Goal: Task Accomplishment & Management: Manage account settings

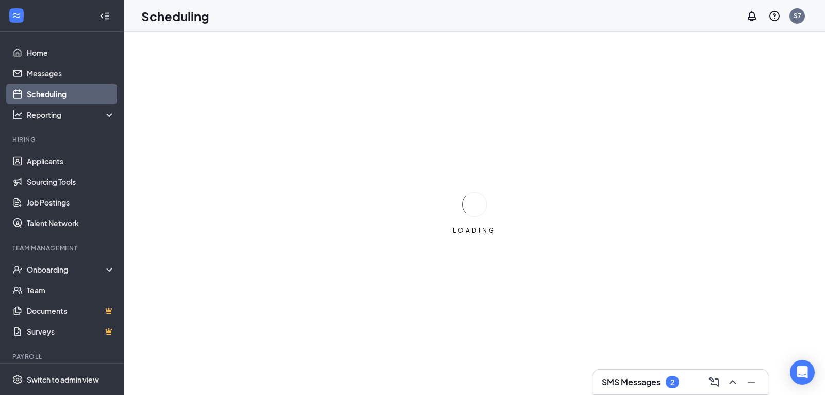
click at [644, 380] on h3 "SMS Messages" at bounding box center [631, 381] width 59 height 11
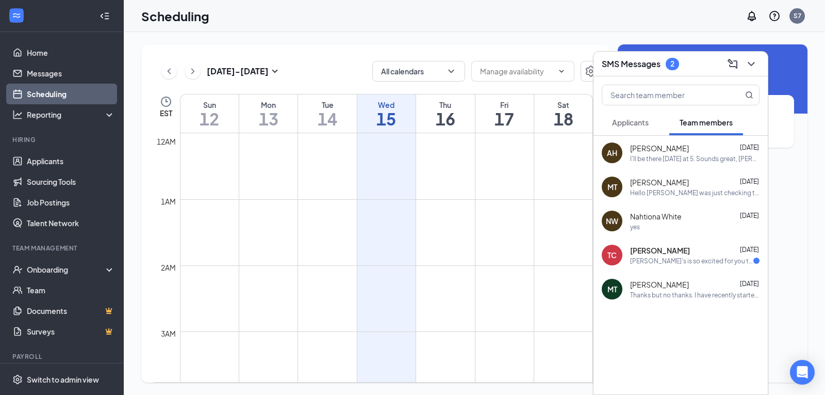
scroll to position [507, 0]
click at [687, 255] on div "Thomas Carroll Oct 2 Arby's is so excited for you to join our team! Do you know…" at bounding box center [694, 255] width 129 height 20
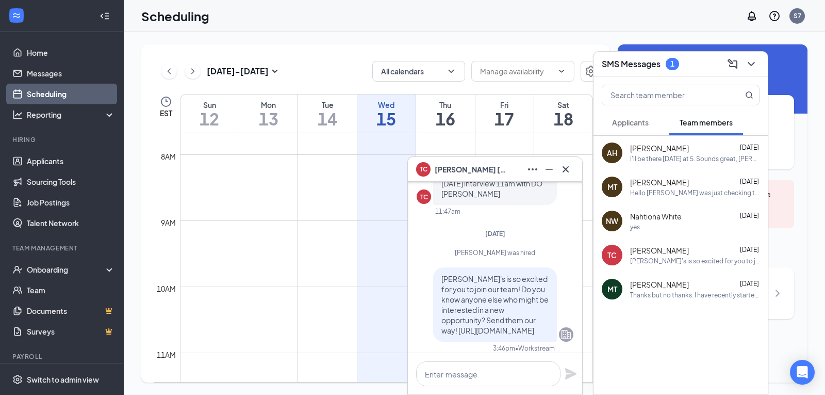
scroll to position [-103, 0]
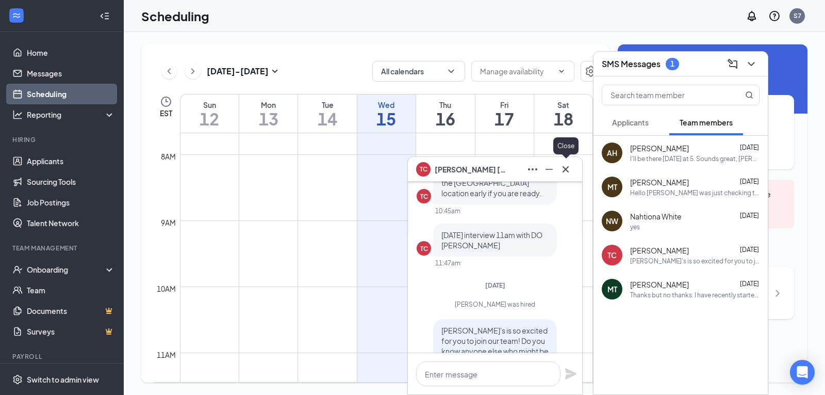
click at [562, 171] on icon "Cross" at bounding box center [566, 169] width 12 height 12
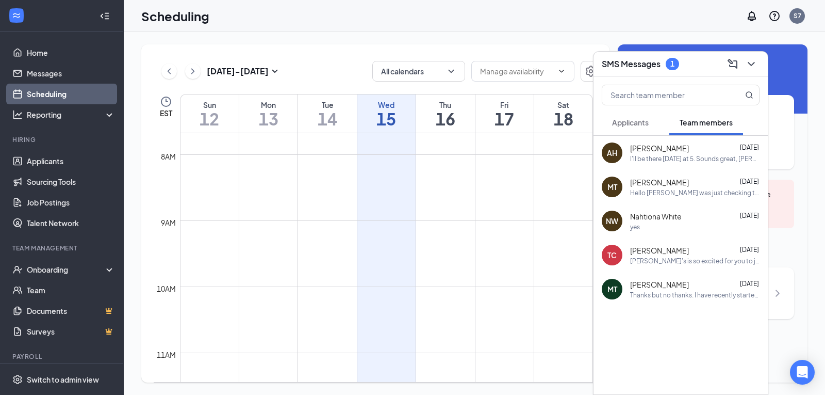
click at [638, 60] on h3 "SMS Messages" at bounding box center [631, 63] width 59 height 11
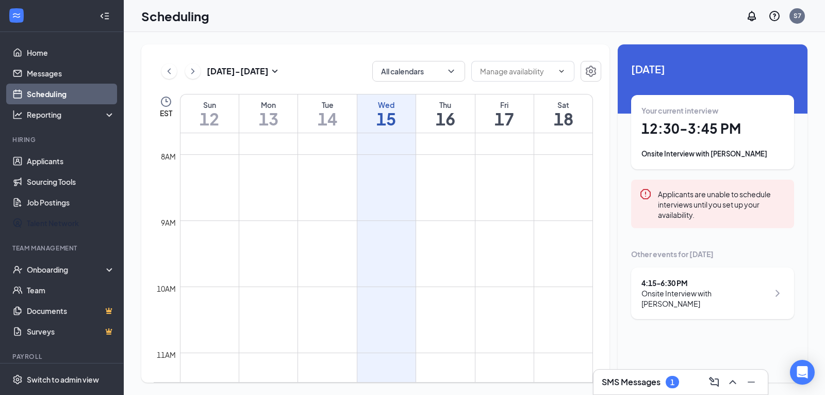
drag, startPoint x: 94, startPoint y: 229, endPoint x: 5, endPoint y: 138, distance: 127.3
click at [0, 149] on div "Home Messages Scheduling Reporting Hiring Applicants Sourcing Tools Job Posting…" at bounding box center [412, 197] width 825 height 395
click at [68, 164] on link "Applicants" at bounding box center [71, 161] width 88 height 21
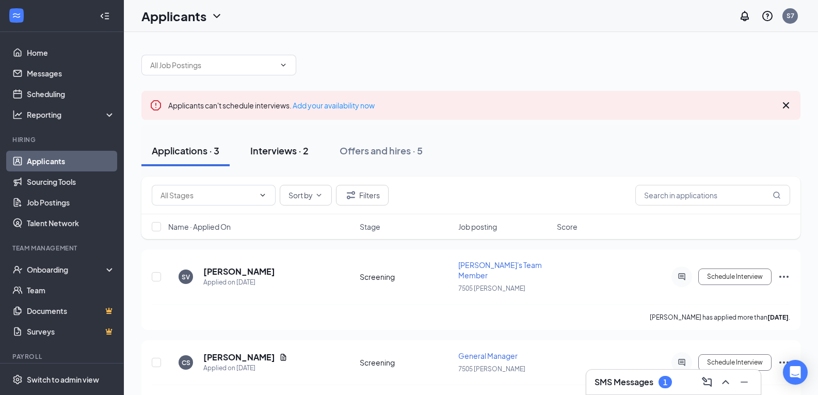
click at [289, 148] on div "Interviews · 2" at bounding box center [279, 150] width 58 height 13
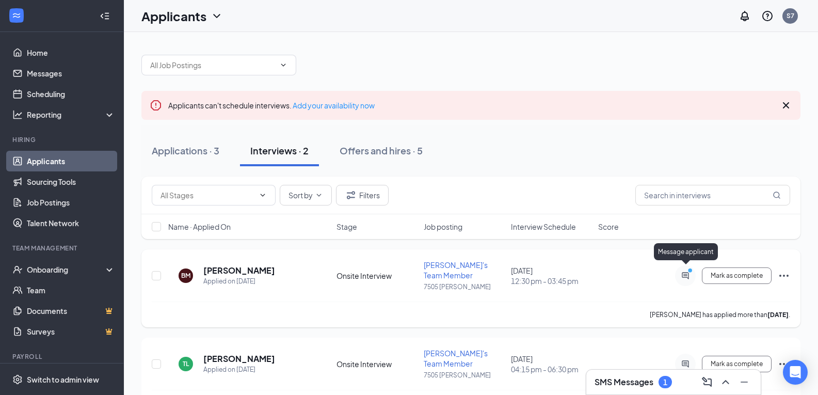
click at [685, 270] on icon "PrimaryDot" at bounding box center [691, 271] width 12 height 8
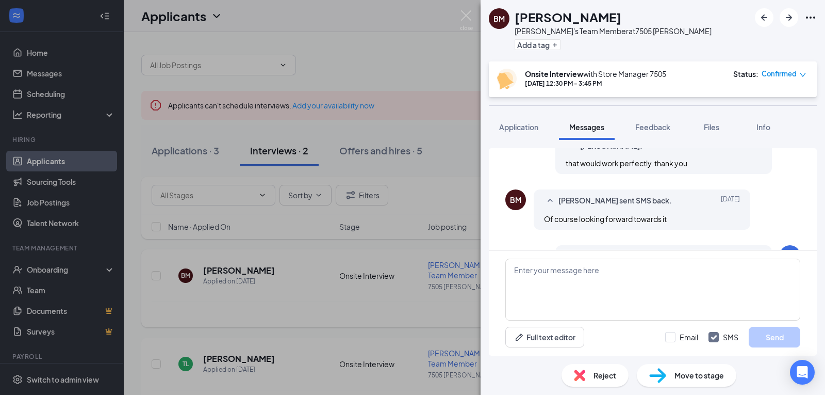
scroll to position [238, 0]
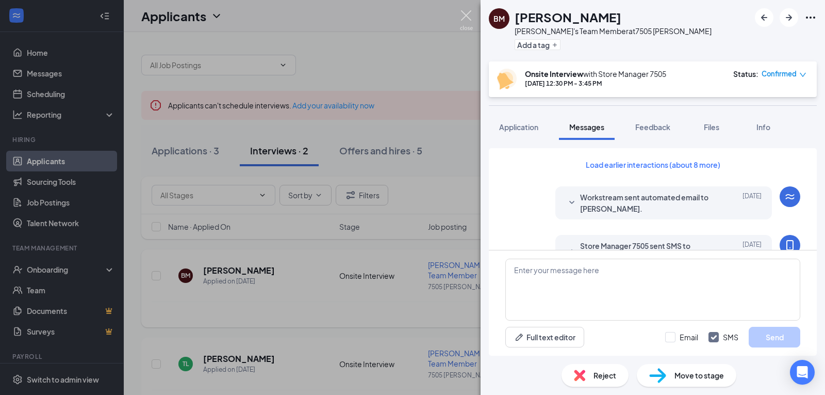
click at [470, 17] on img at bounding box center [466, 20] width 13 height 20
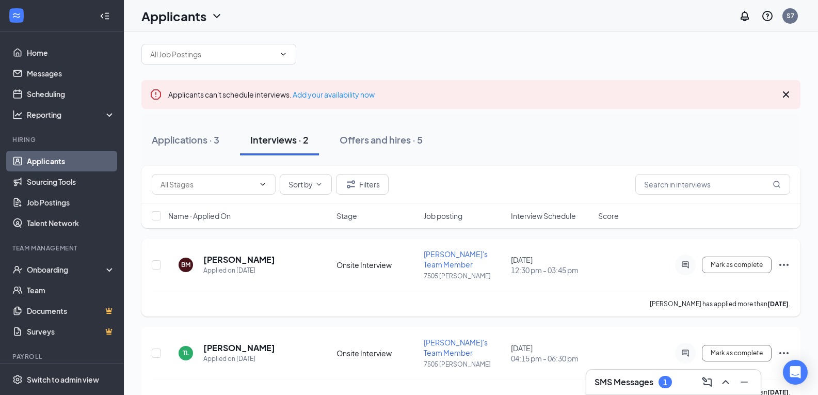
scroll to position [13, 0]
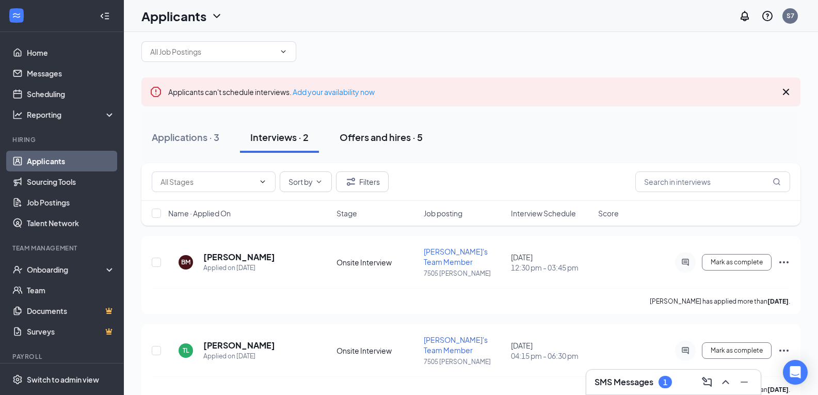
click at [377, 139] on div "Offers and hires · 5" at bounding box center [380, 137] width 83 height 13
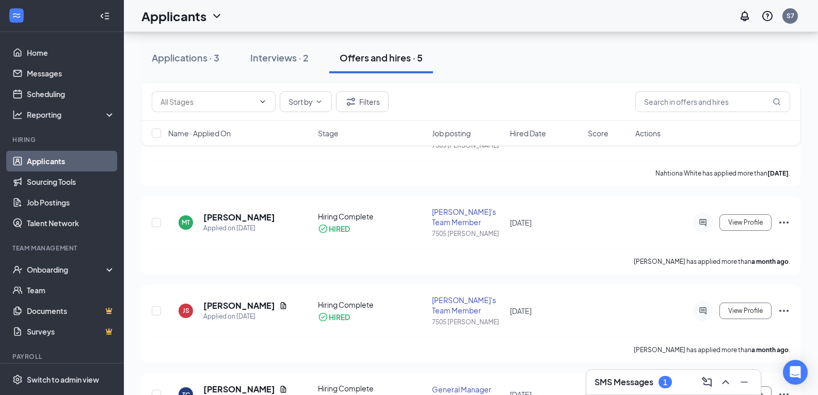
scroll to position [254, 0]
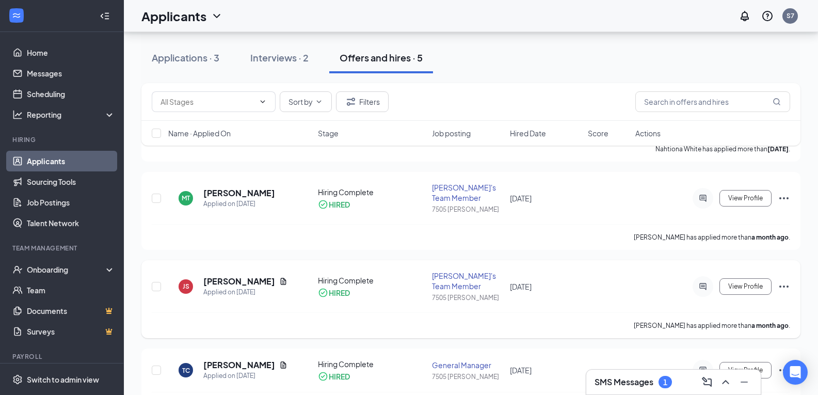
click at [779, 280] on icon "Ellipses" at bounding box center [784, 286] width 12 height 12
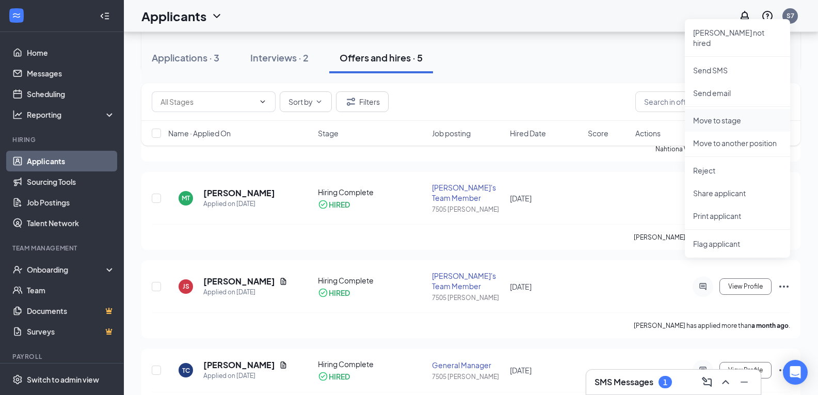
click at [741, 115] on p "Move to stage" at bounding box center [737, 120] width 89 height 10
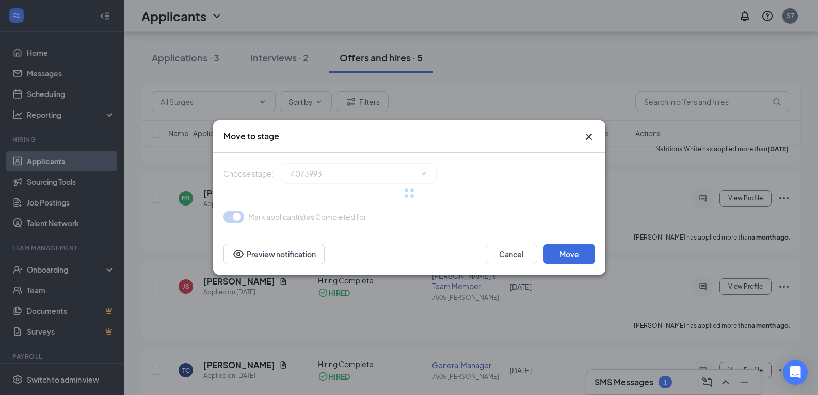
type input "Hiring Complete (current stage)"
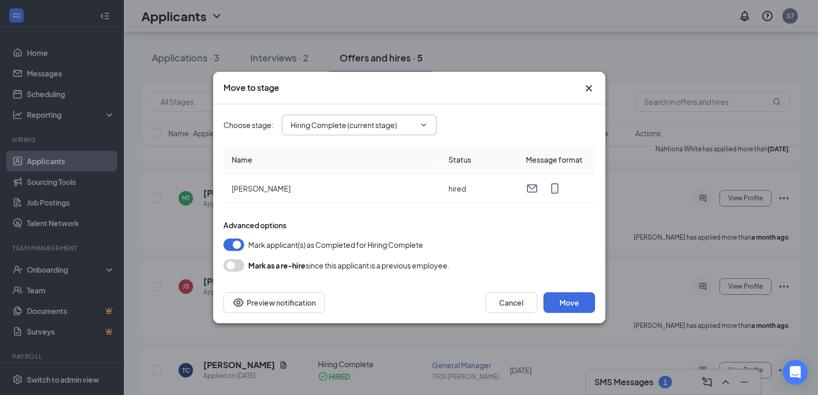
click at [358, 125] on input "Hiring Complete (current stage)" at bounding box center [352, 124] width 125 height 11
click at [525, 101] on div "Move to stage" at bounding box center [409, 88] width 392 height 33
click at [584, 88] on icon "Cross" at bounding box center [588, 88] width 12 height 12
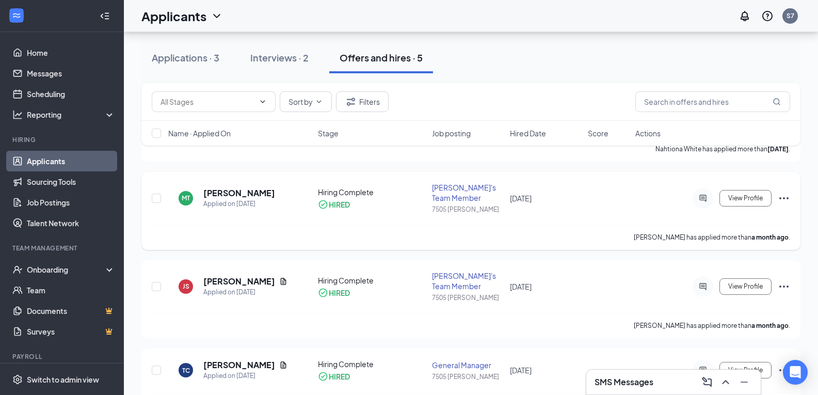
click at [785, 192] on icon "Ellipses" at bounding box center [784, 198] width 12 height 12
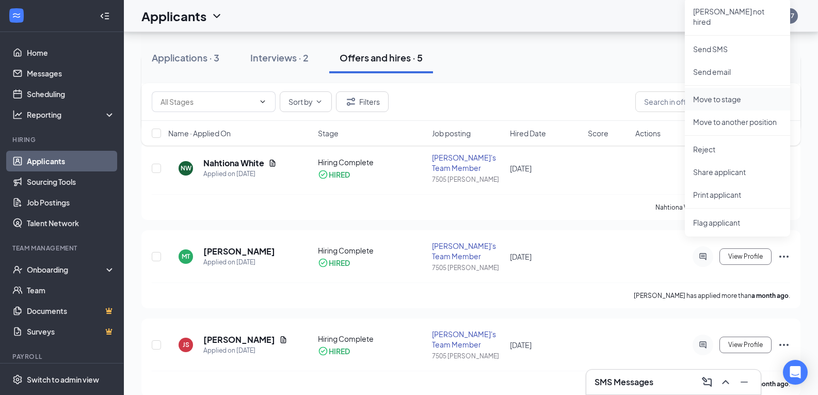
scroll to position [151, 0]
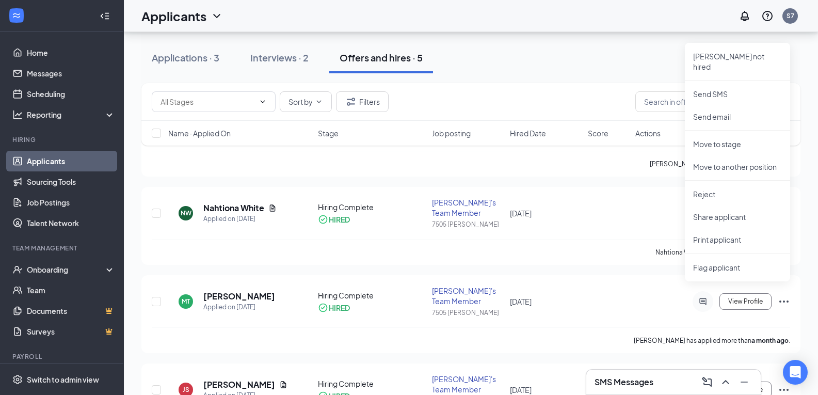
click at [581, 60] on div "Applications · 3 Interviews · 2 Offers and hires · 5" at bounding box center [470, 57] width 659 height 31
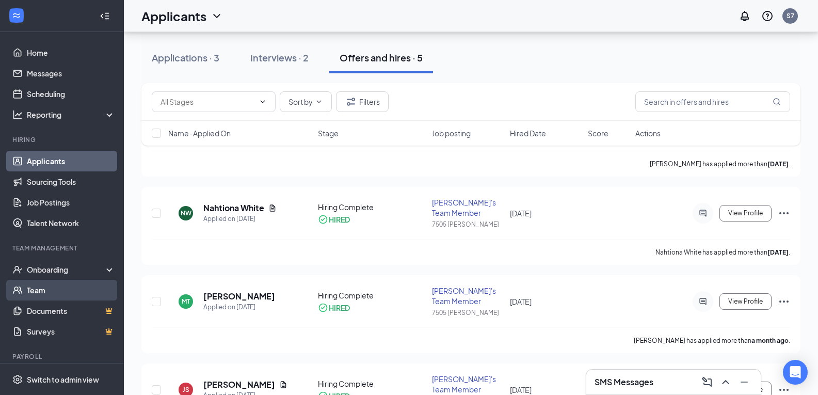
click at [58, 288] on link "Team" at bounding box center [71, 290] width 88 height 21
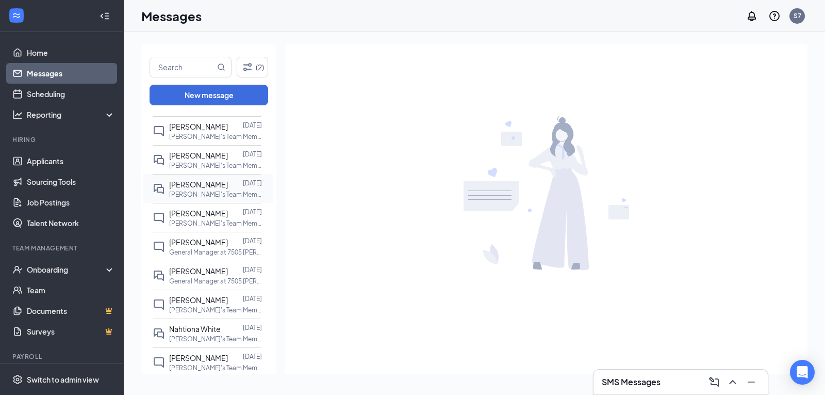
scroll to position [57, 0]
click at [234, 128] on div at bounding box center [235, 126] width 15 height 11
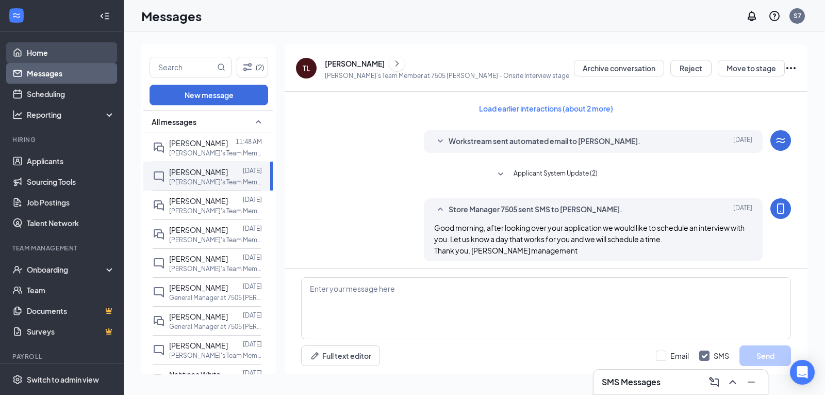
click at [55, 52] on link "Home" at bounding box center [71, 52] width 88 height 21
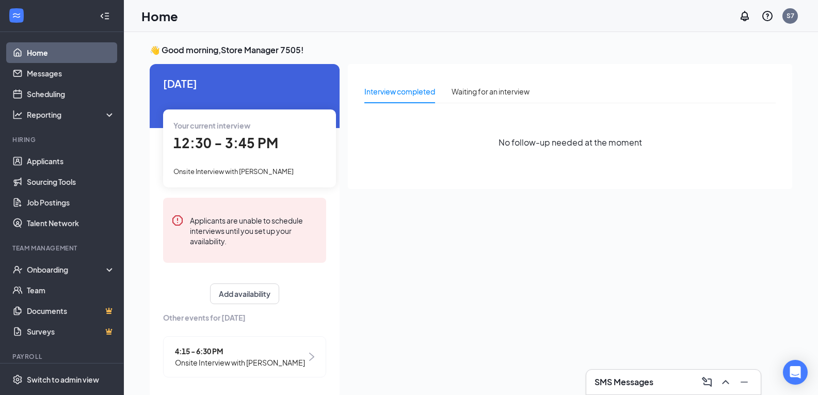
scroll to position [22, 0]
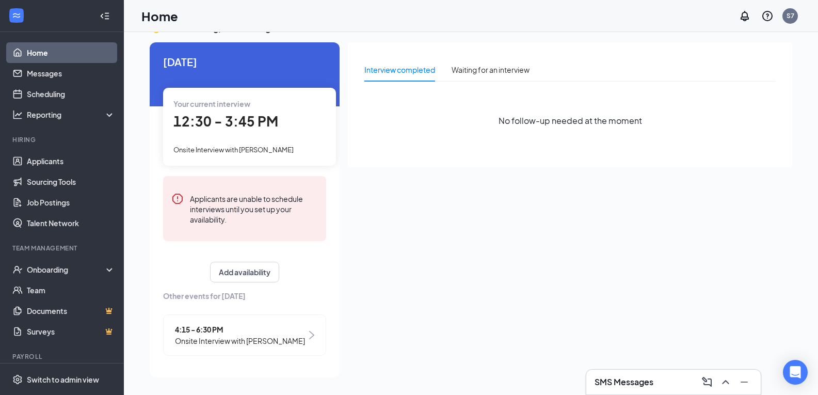
click at [309, 331] on img at bounding box center [311, 335] width 5 height 8
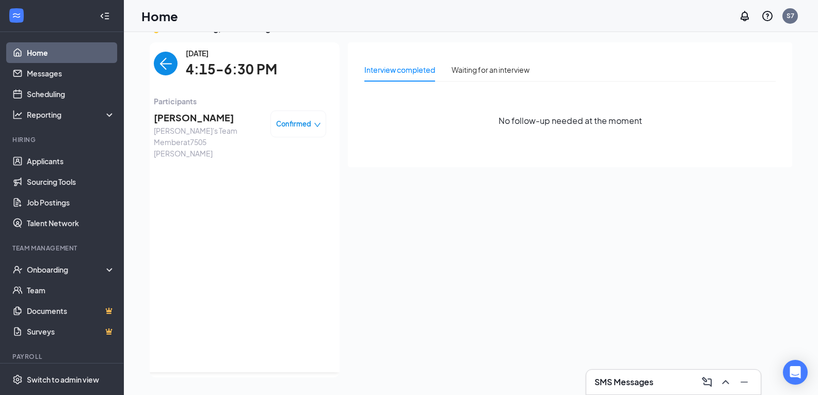
scroll to position [0, 0]
